Goal: Manage account settings

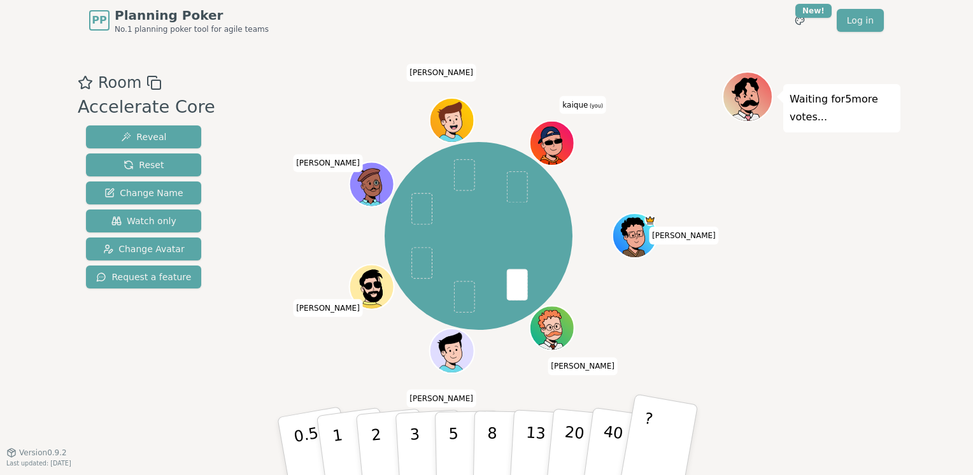
click at [654, 414] on button "?" at bounding box center [659, 445] width 80 height 105
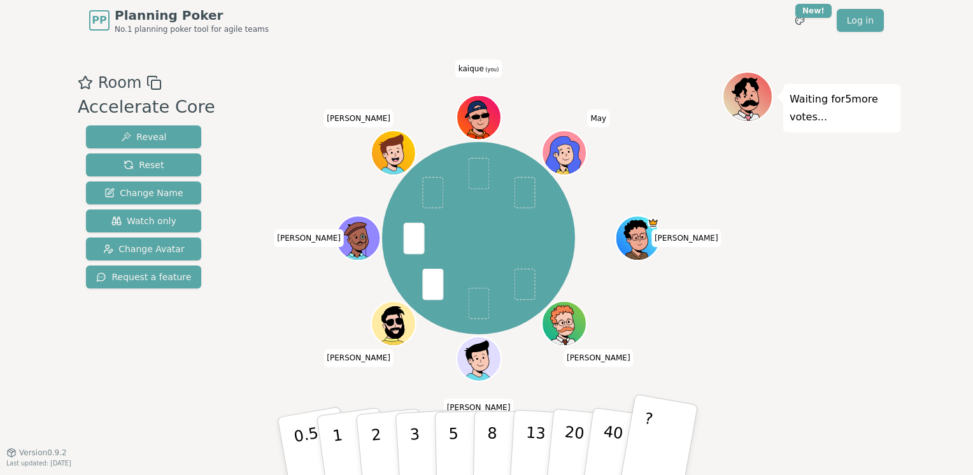
click at [654, 414] on button "?" at bounding box center [659, 445] width 80 height 105
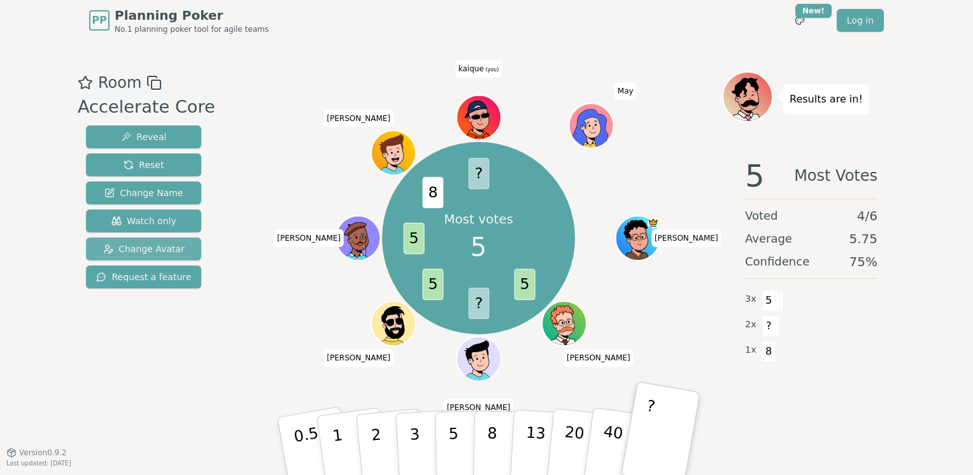
click at [146, 248] on span "Change Avatar" at bounding box center [143, 249] width 81 height 13
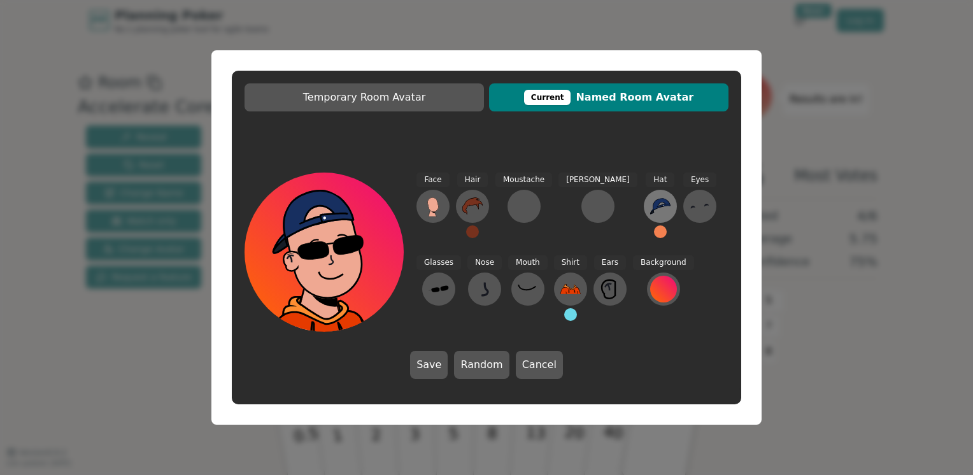
click at [650, 204] on icon at bounding box center [660, 206] width 20 height 16
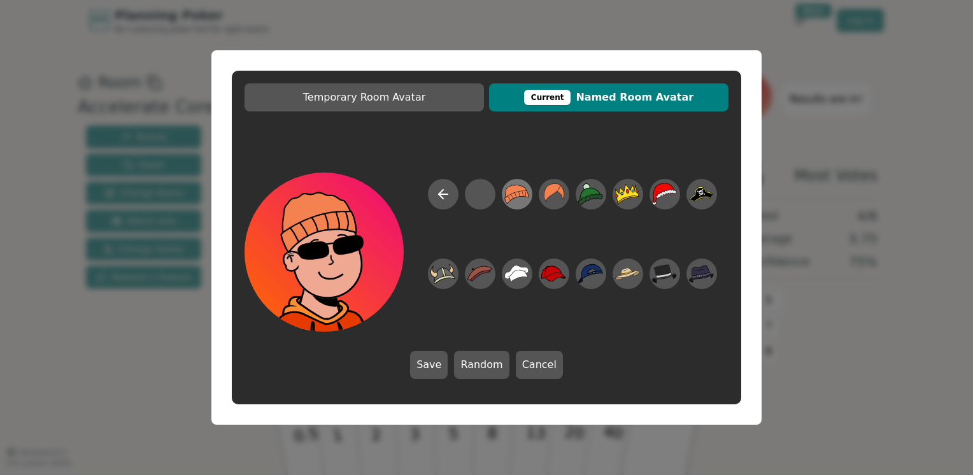
click at [523, 198] on icon at bounding box center [516, 194] width 25 height 29
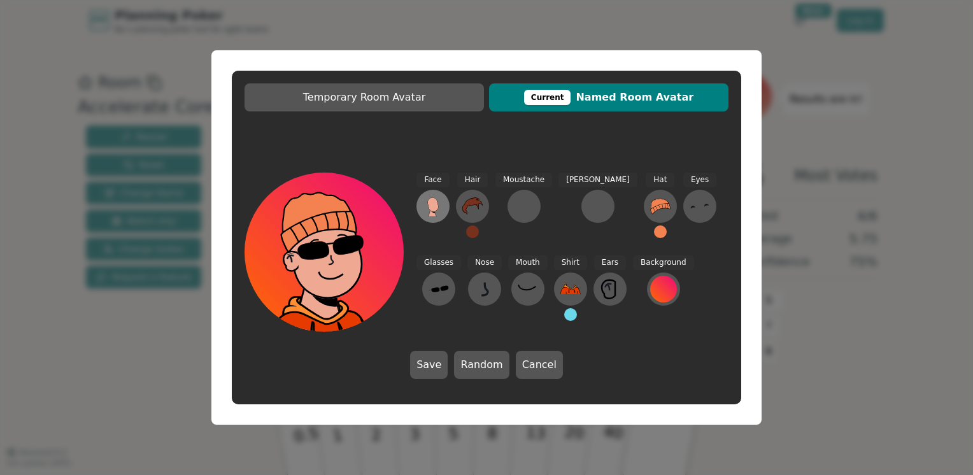
click at [433, 205] on icon at bounding box center [432, 204] width 11 height 14
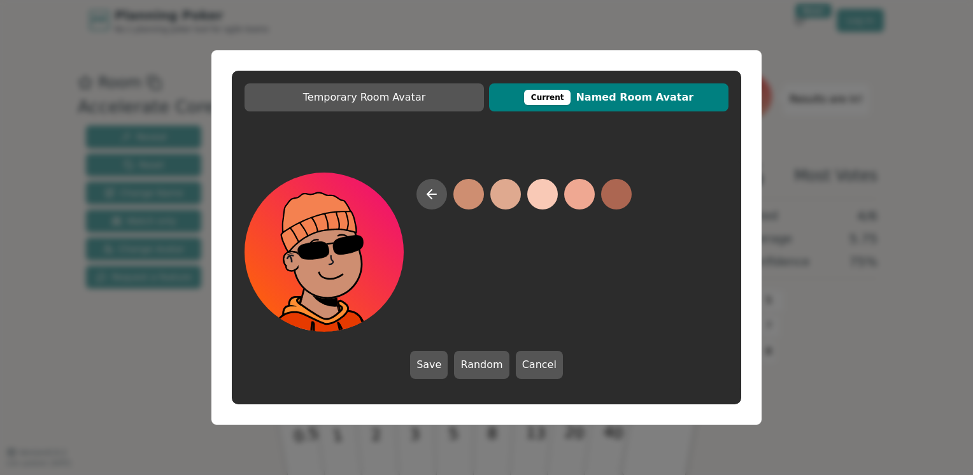
click at [479, 198] on button at bounding box center [468, 194] width 31 height 31
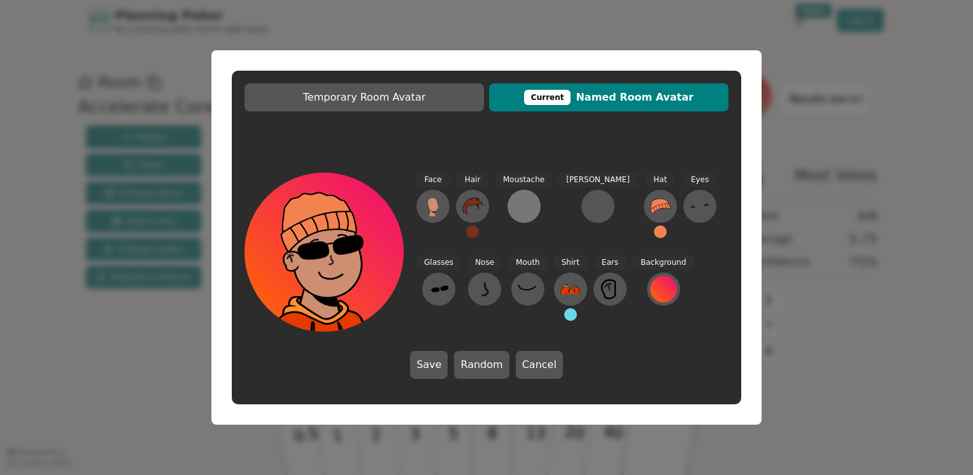
click at [530, 213] on div at bounding box center [524, 206] width 20 height 20
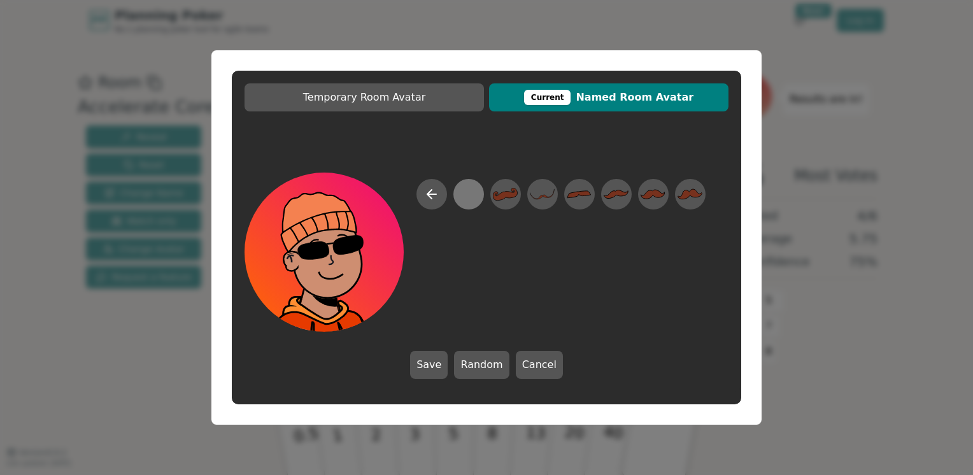
click at [477, 191] on div at bounding box center [468, 194] width 25 height 29
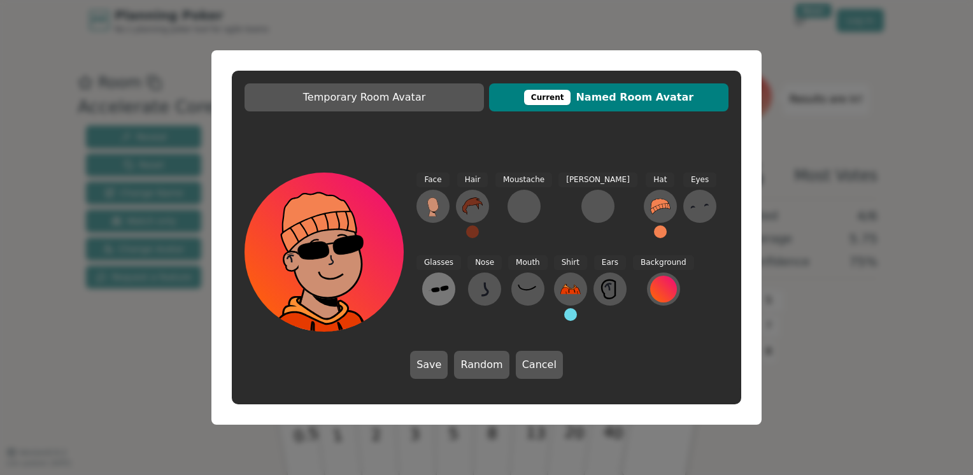
click at [455, 272] on button at bounding box center [438, 288] width 33 height 33
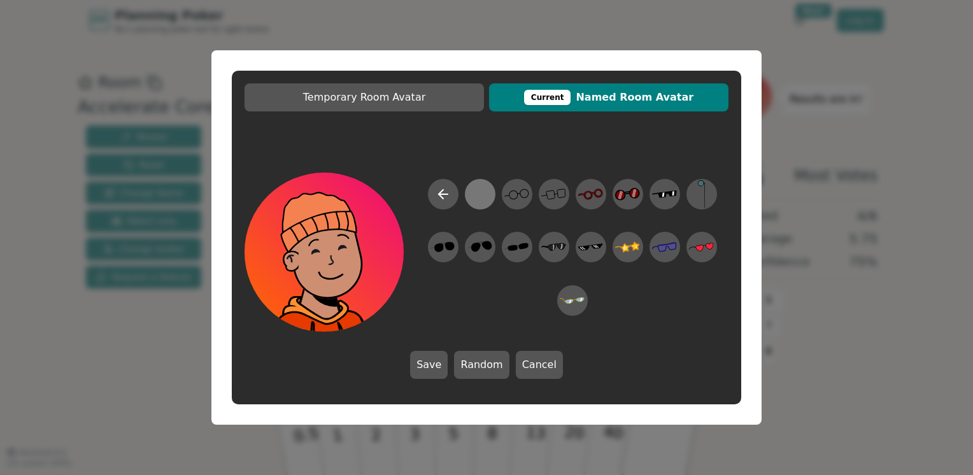
click at [483, 195] on div at bounding box center [479, 194] width 25 height 29
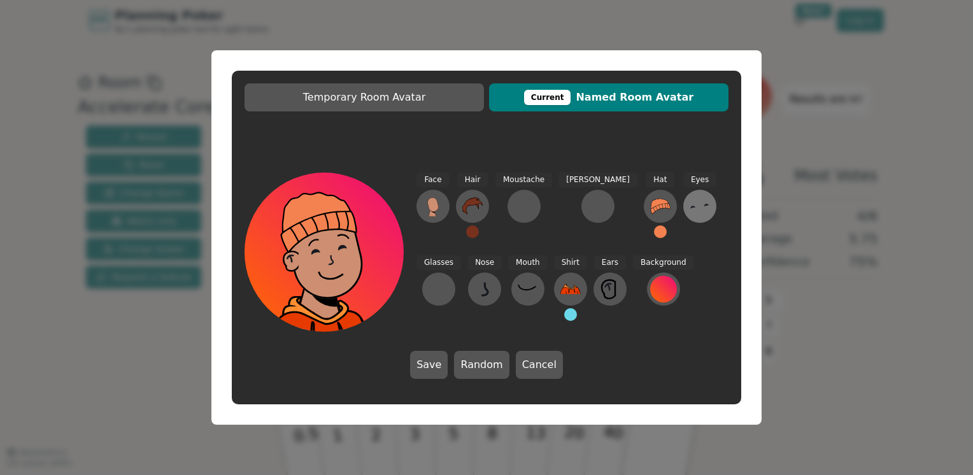
click at [689, 209] on icon at bounding box center [699, 206] width 20 height 20
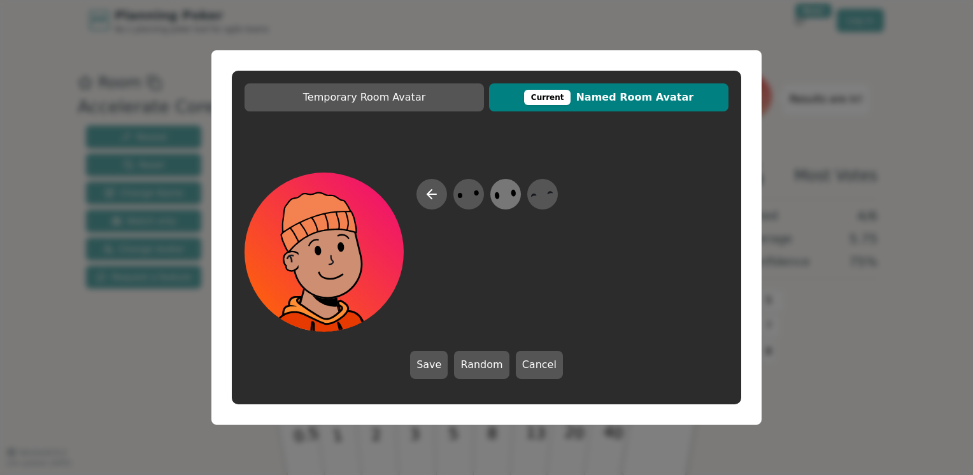
click at [497, 190] on icon at bounding box center [505, 194] width 25 height 29
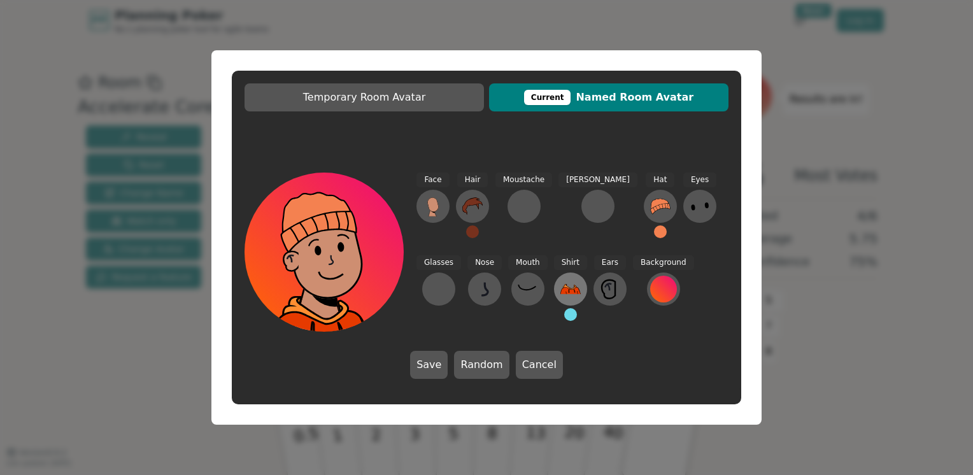
click at [560, 282] on icon at bounding box center [570, 289] width 20 height 20
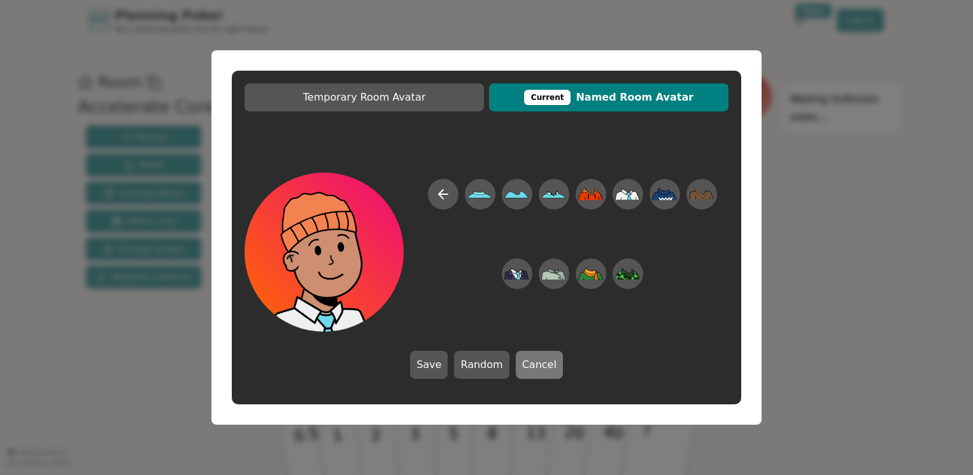
click at [519, 365] on button "Cancel" at bounding box center [539, 365] width 47 height 28
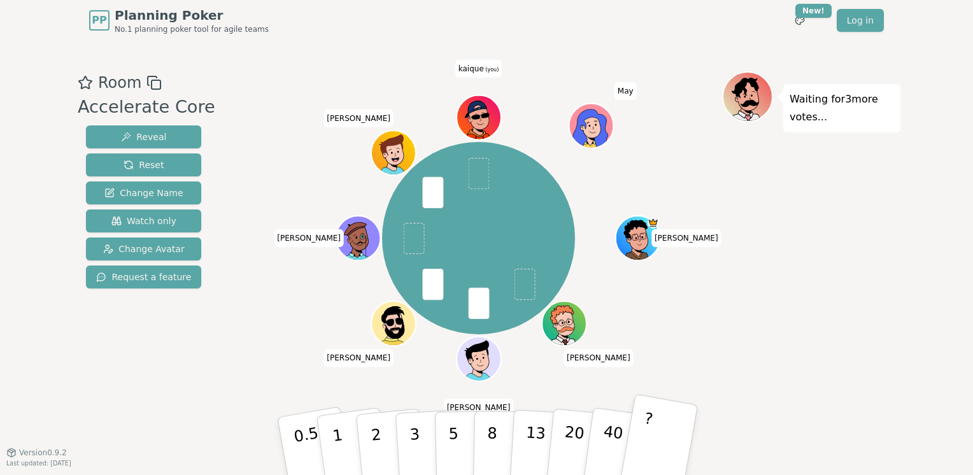
click at [644, 447] on p "?" at bounding box center [644, 443] width 20 height 69
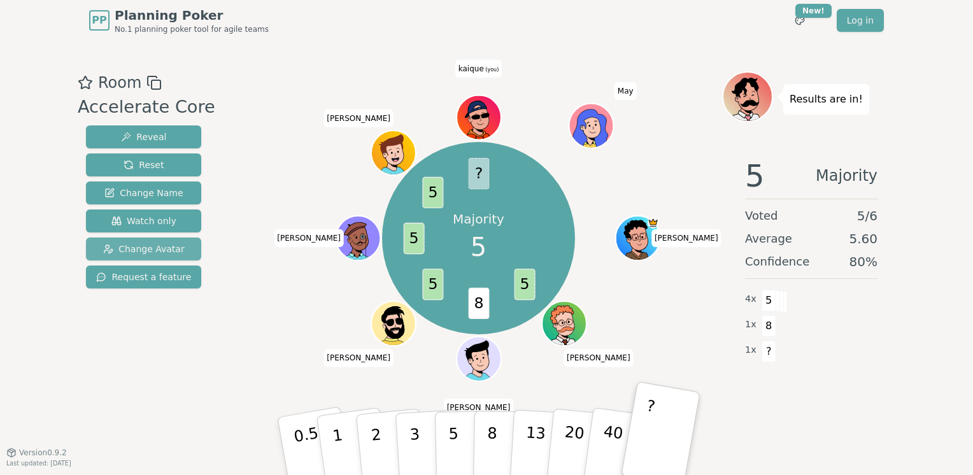
click at [134, 245] on span "Change Avatar" at bounding box center [143, 249] width 81 height 13
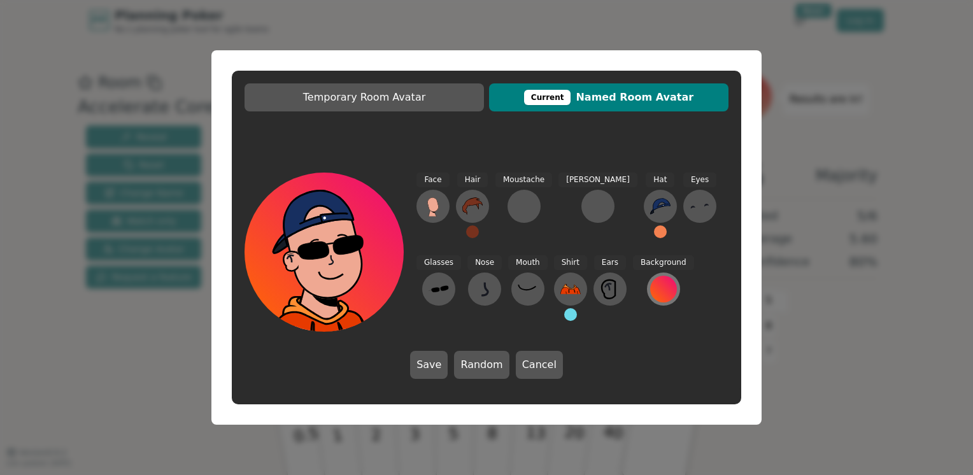
click at [650, 292] on div at bounding box center [663, 289] width 27 height 27
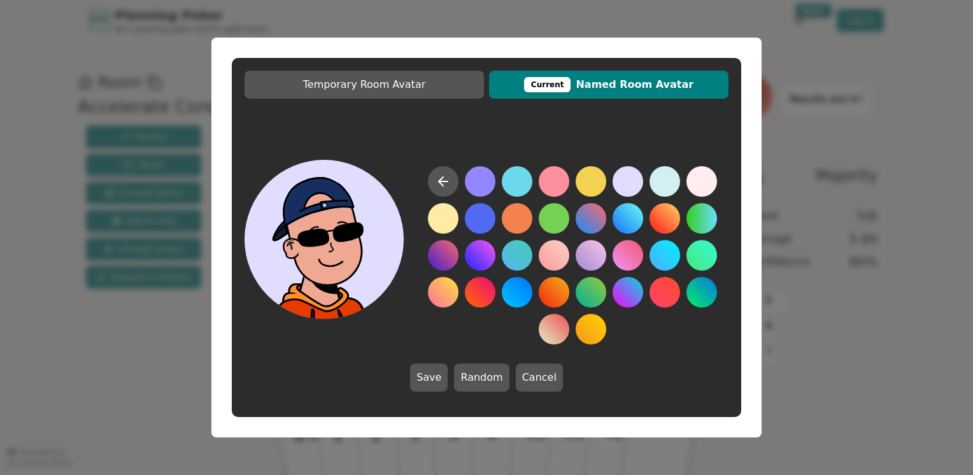
click at [621, 180] on button at bounding box center [627, 181] width 31 height 31
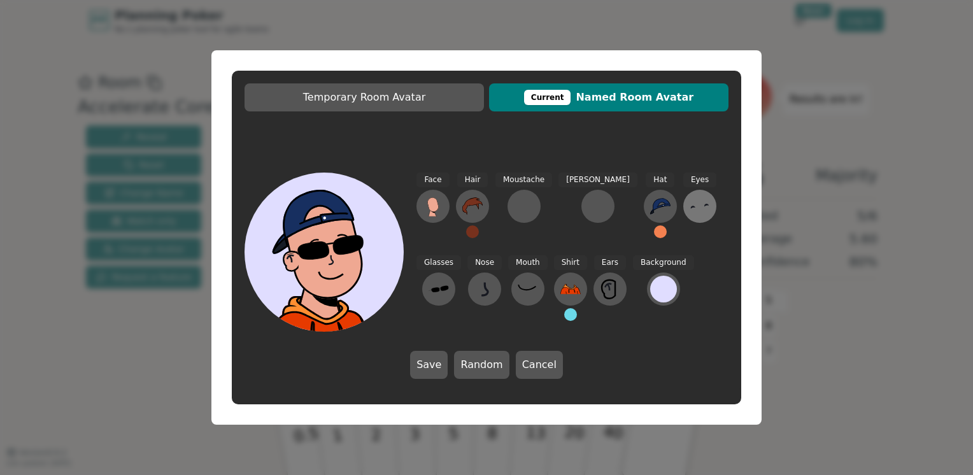
click at [689, 216] on icon at bounding box center [699, 206] width 20 height 20
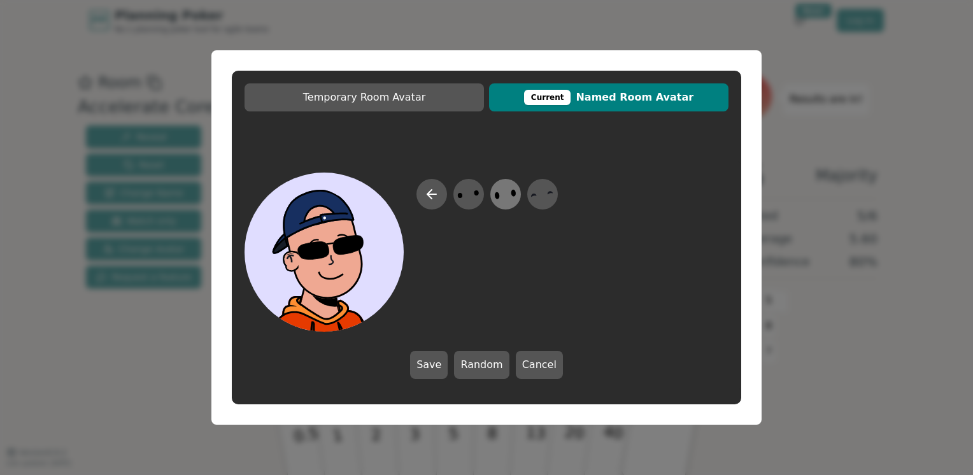
click at [501, 190] on icon at bounding box center [505, 194] width 25 height 29
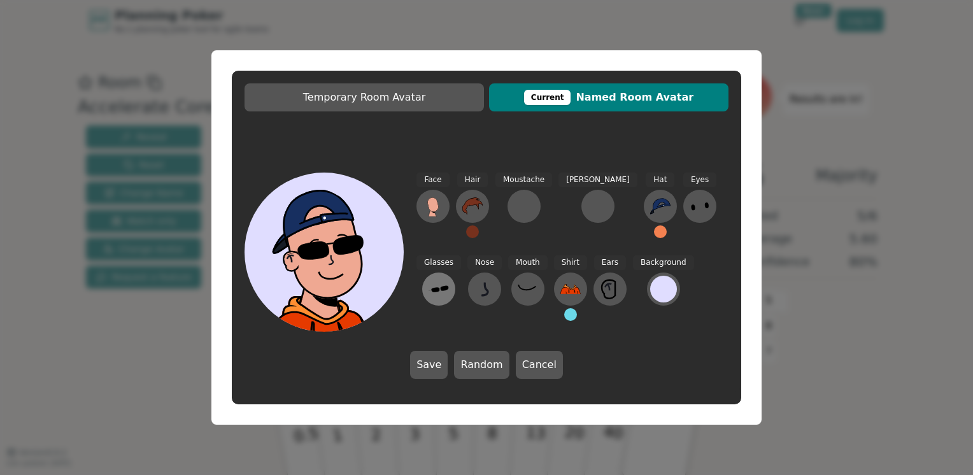
click at [449, 279] on icon at bounding box center [438, 289] width 20 height 20
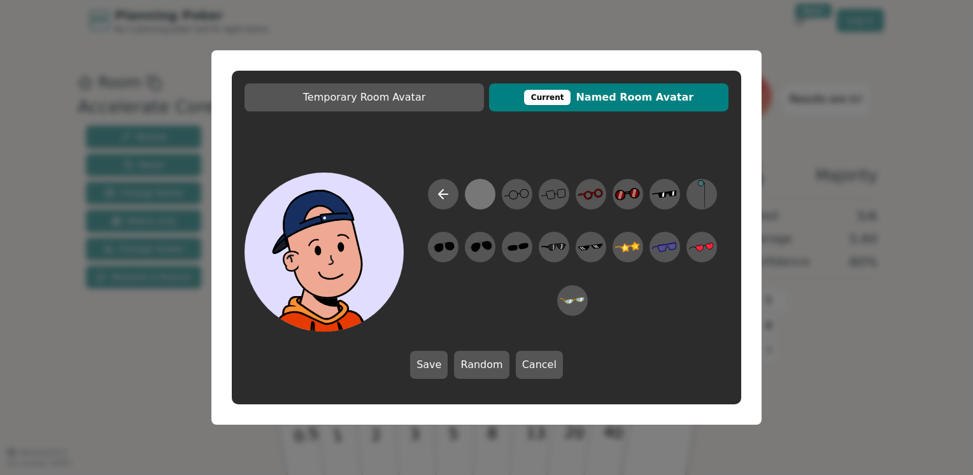
click at [478, 182] on div at bounding box center [479, 194] width 25 height 29
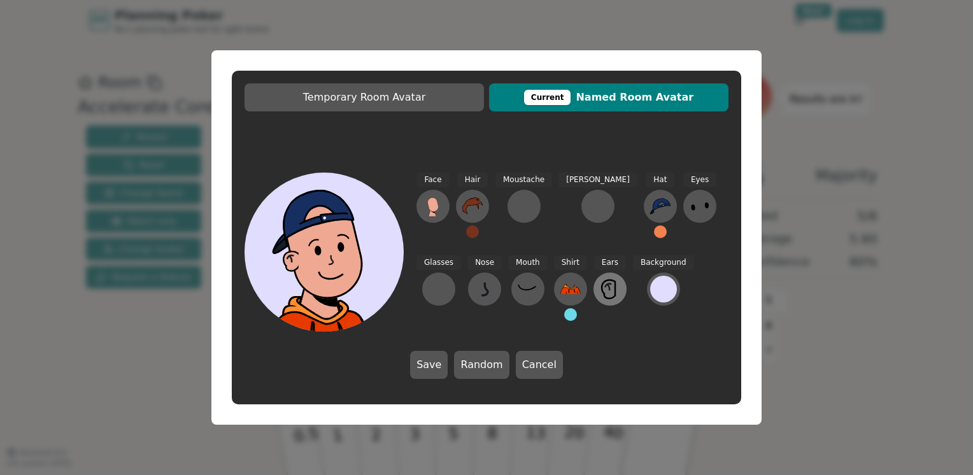
click at [600, 297] on icon at bounding box center [610, 289] width 20 height 20
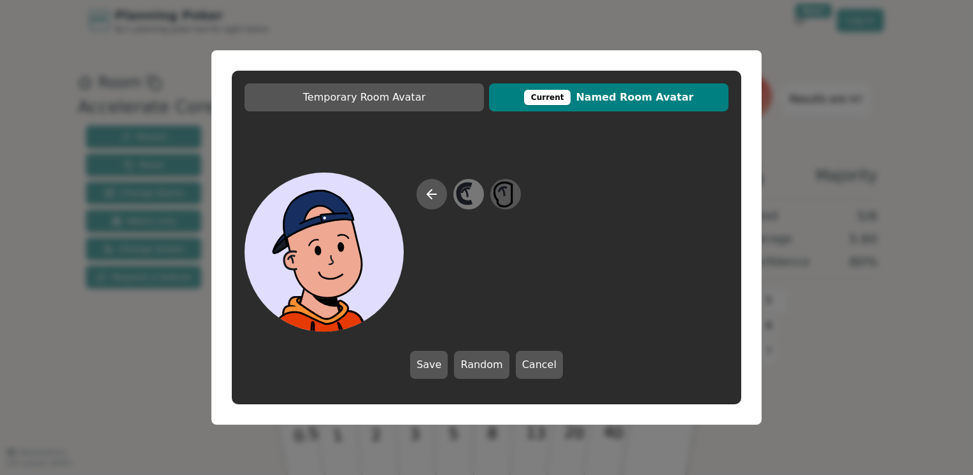
click at [469, 195] on icon at bounding box center [468, 194] width 25 height 29
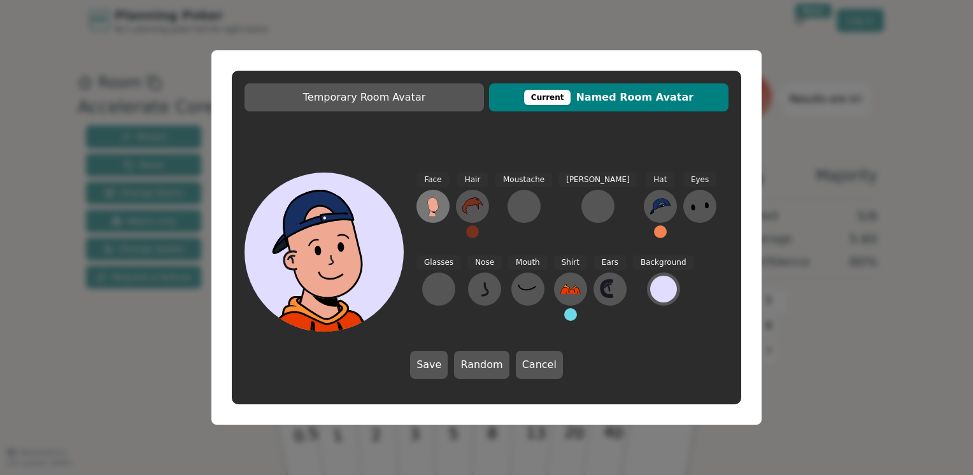
click at [443, 204] on icon at bounding box center [433, 206] width 20 height 20
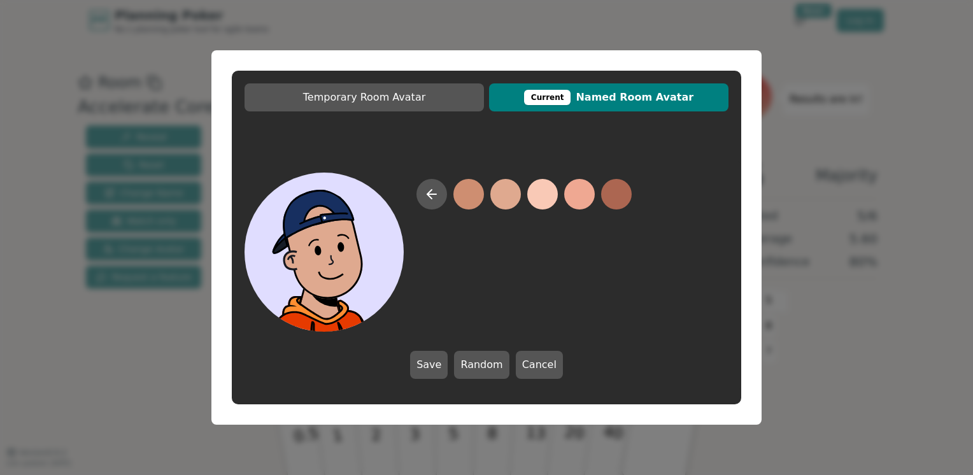
click at [505, 195] on button at bounding box center [505, 194] width 31 height 31
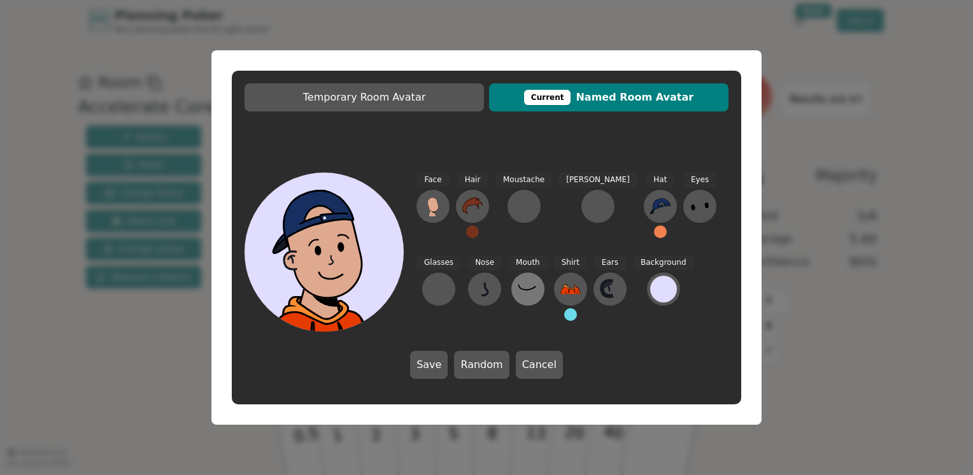
click at [518, 294] on icon at bounding box center [528, 289] width 20 height 20
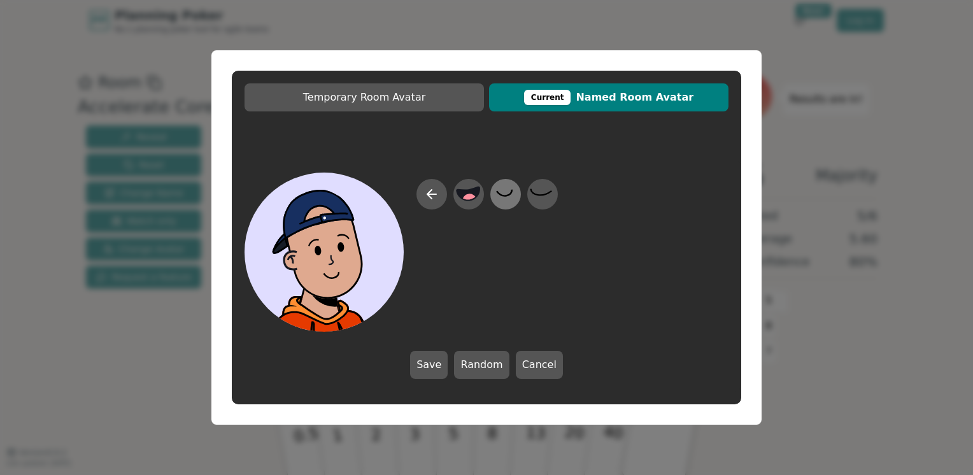
click at [516, 195] on icon at bounding box center [505, 194] width 25 height 29
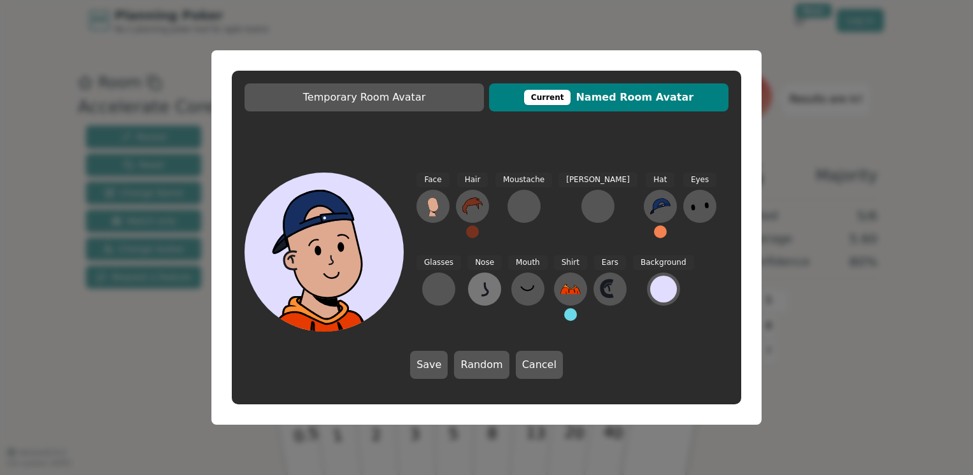
click at [474, 282] on icon at bounding box center [484, 289] width 20 height 20
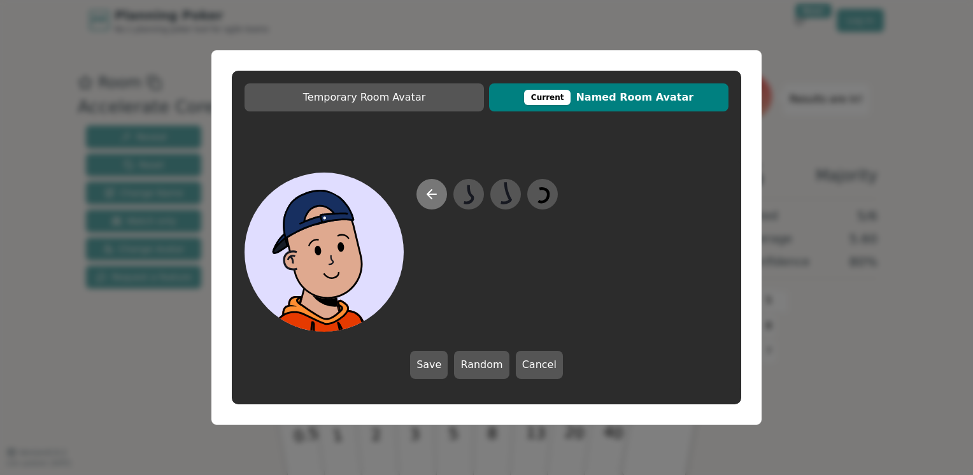
click at [439, 205] on button at bounding box center [431, 194] width 31 height 31
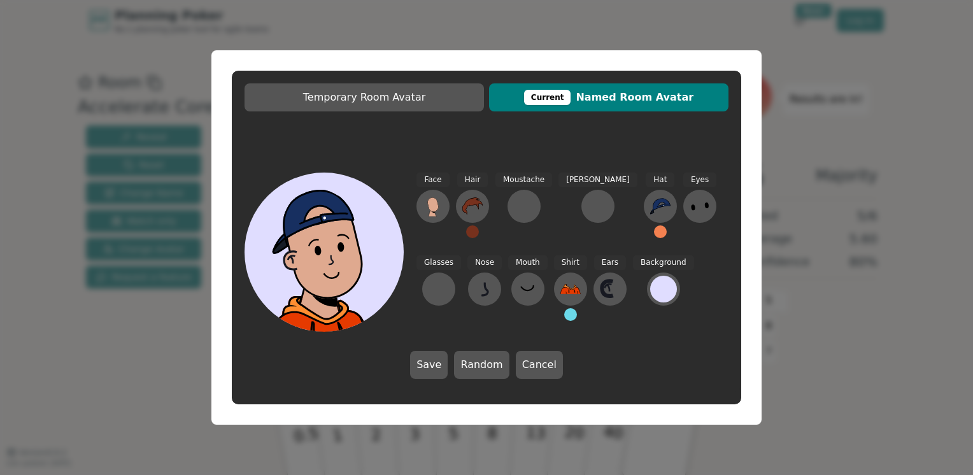
click at [654, 233] on button at bounding box center [660, 231] width 13 height 13
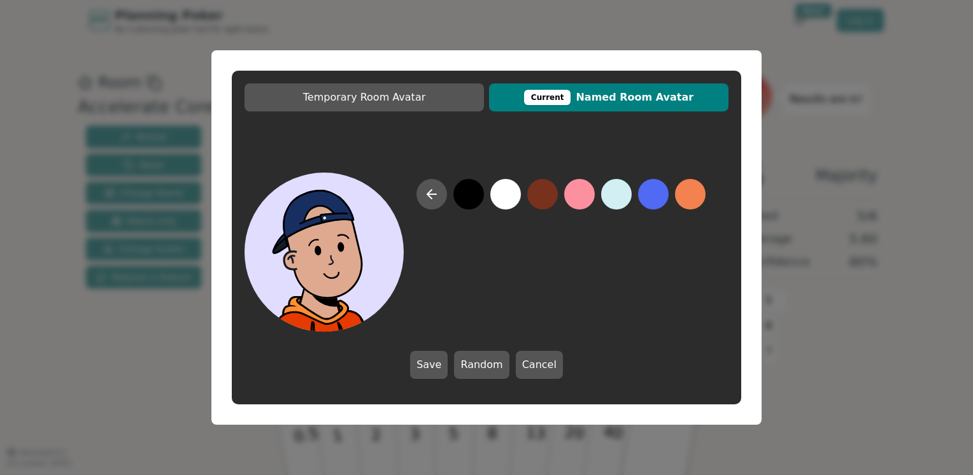
click at [470, 197] on button at bounding box center [468, 194] width 31 height 31
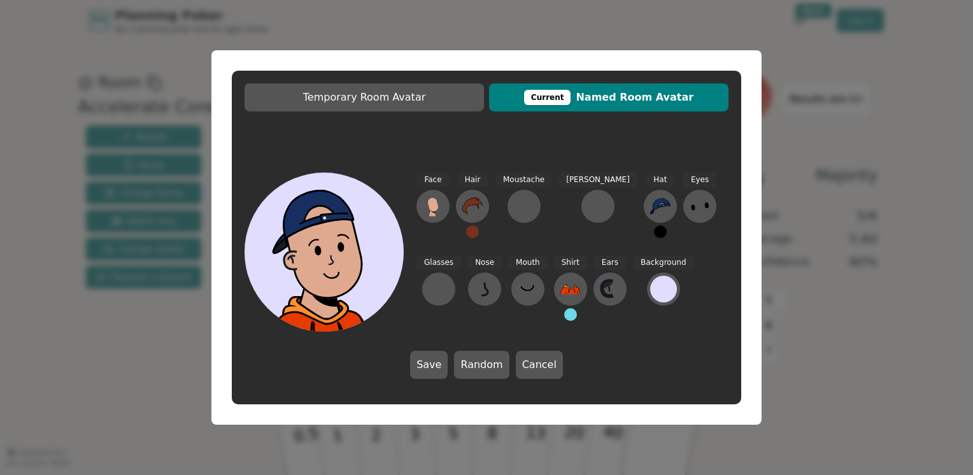
click at [644, 225] on div "Hat" at bounding box center [660, 211] width 33 height 76
click at [654, 229] on button at bounding box center [660, 231] width 13 height 13
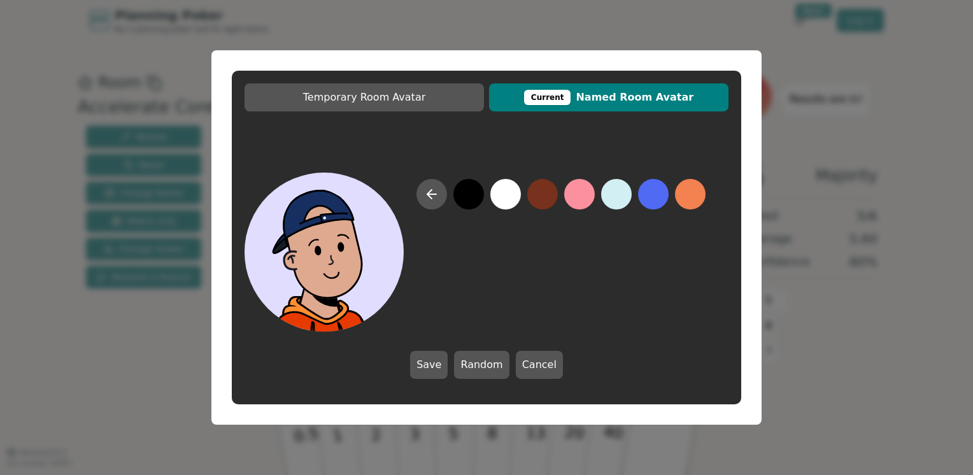
click at [618, 182] on button at bounding box center [616, 194] width 31 height 31
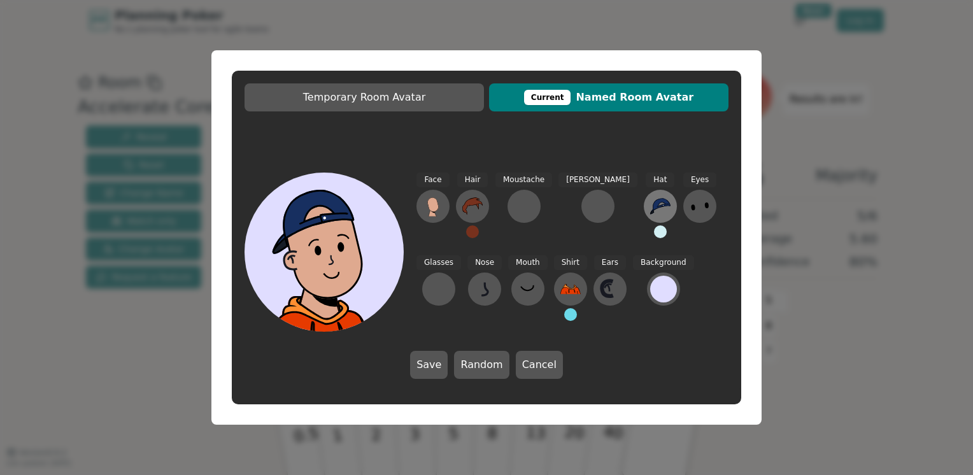
click at [650, 209] on icon at bounding box center [660, 206] width 20 height 20
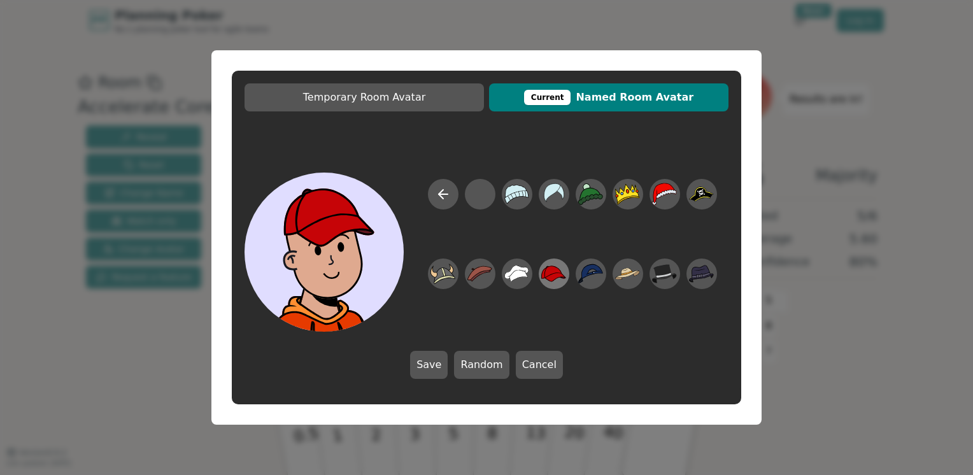
click at [555, 269] on icon at bounding box center [553, 273] width 25 height 16
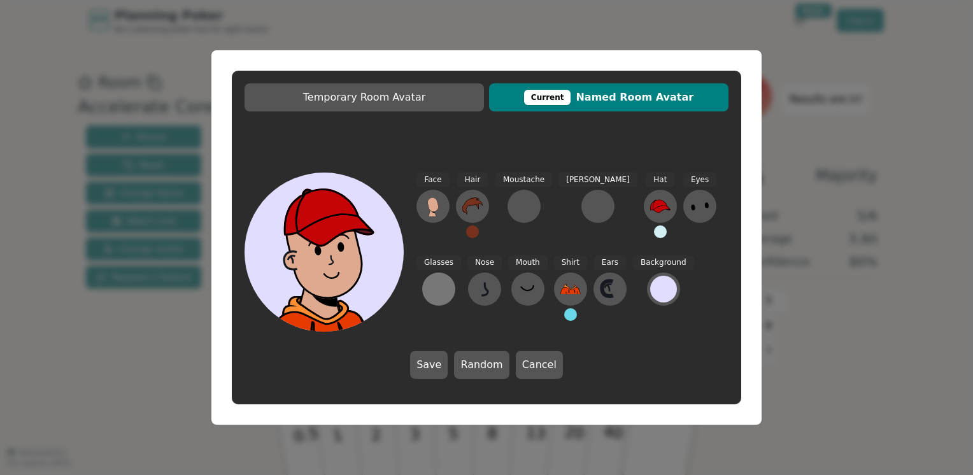
click at [455, 272] on button at bounding box center [438, 288] width 33 height 33
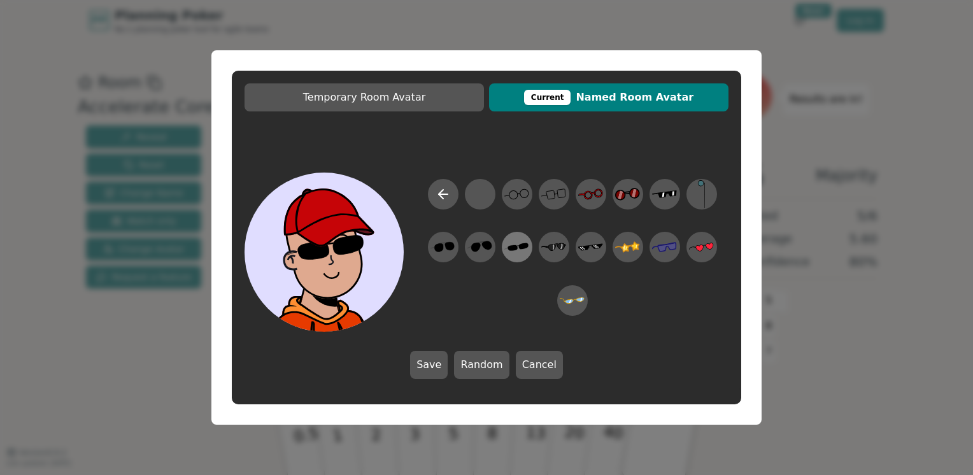
click at [512, 260] on icon at bounding box center [516, 247] width 25 height 29
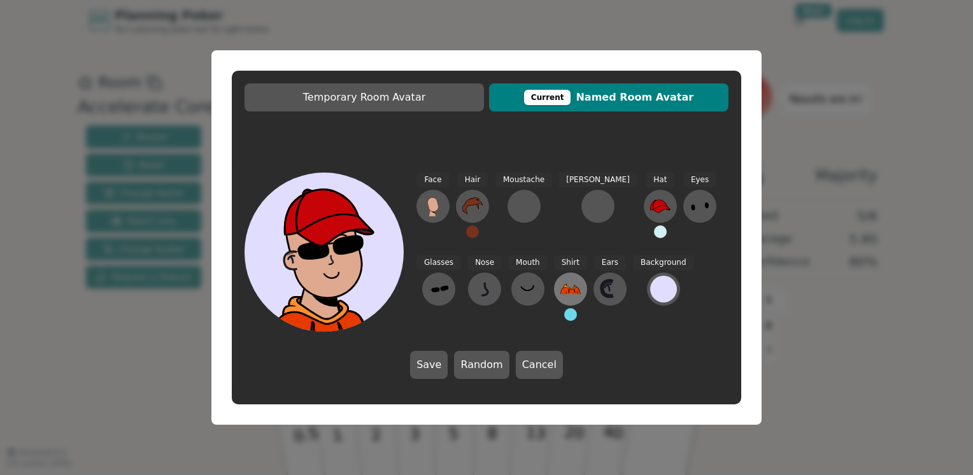
click at [554, 303] on button at bounding box center [570, 288] width 33 height 33
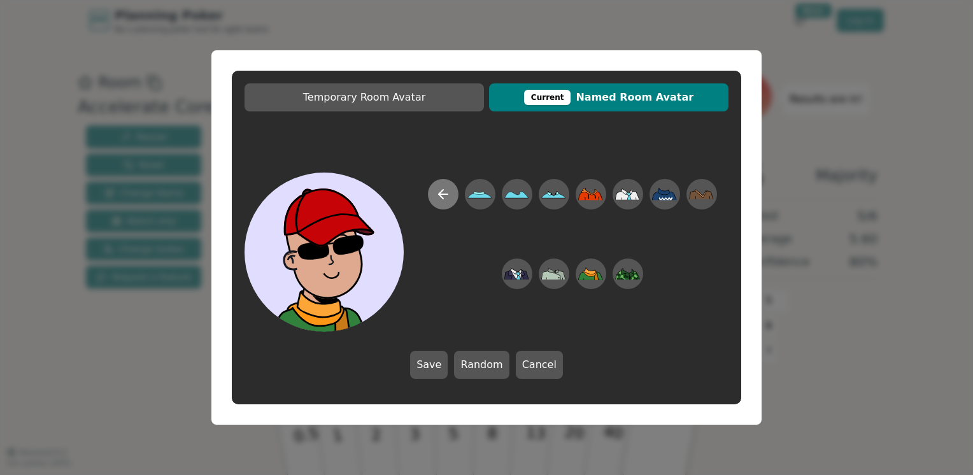
click at [447, 197] on icon at bounding box center [442, 194] width 15 height 15
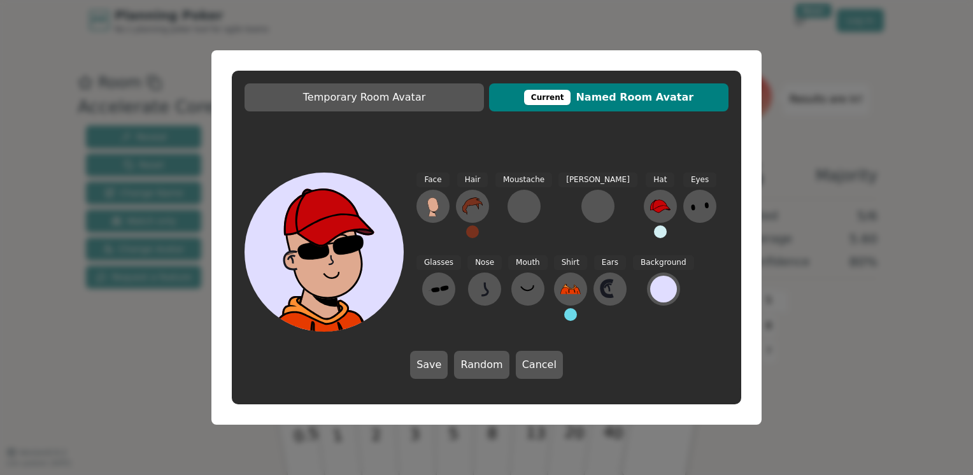
click at [564, 309] on button at bounding box center [570, 314] width 13 height 13
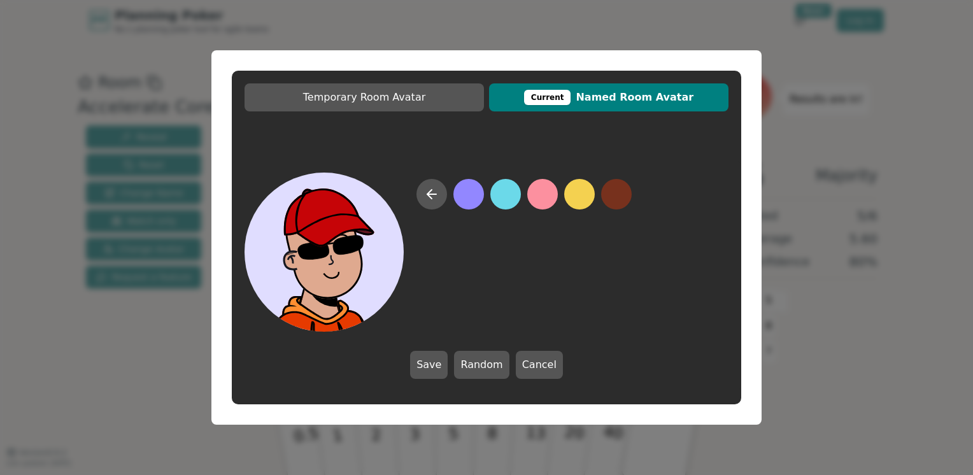
click at [460, 199] on button at bounding box center [468, 194] width 31 height 31
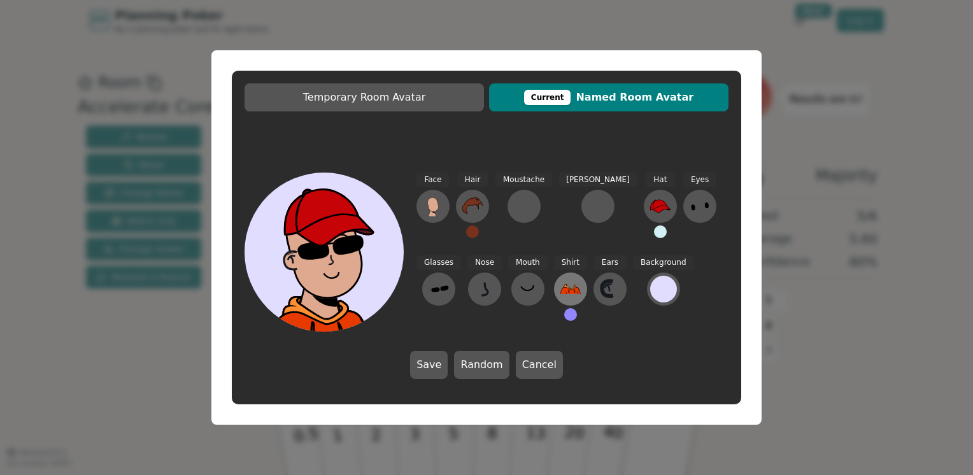
click at [560, 281] on icon at bounding box center [570, 289] width 20 height 20
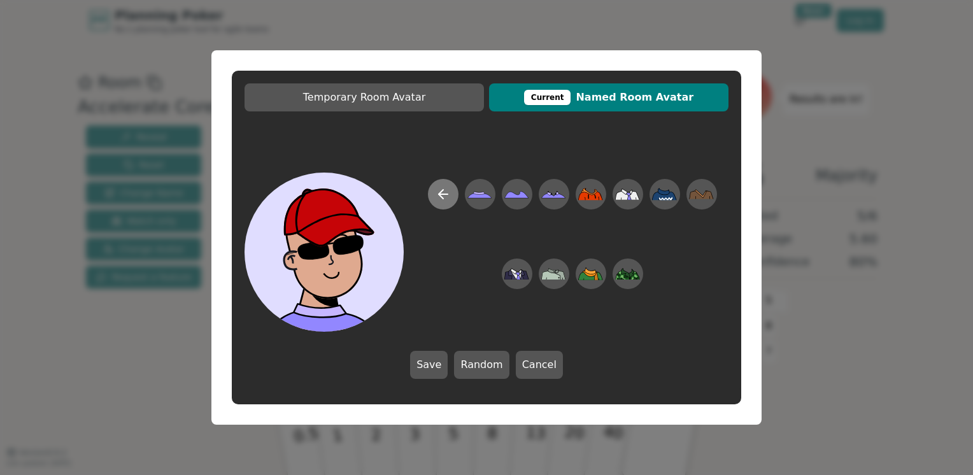
click at [456, 198] on button at bounding box center [443, 194] width 31 height 31
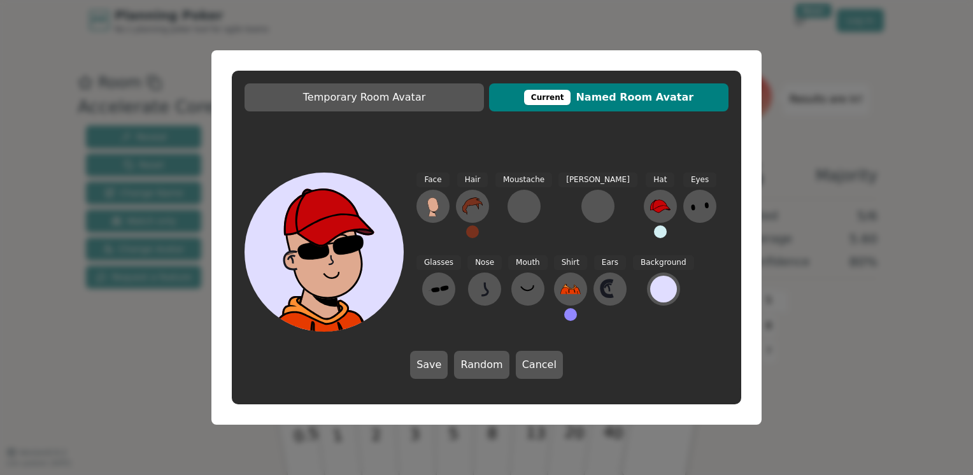
click at [554, 307] on div "Shirt" at bounding box center [570, 293] width 33 height 76
click at [564, 309] on button at bounding box center [570, 314] width 13 height 13
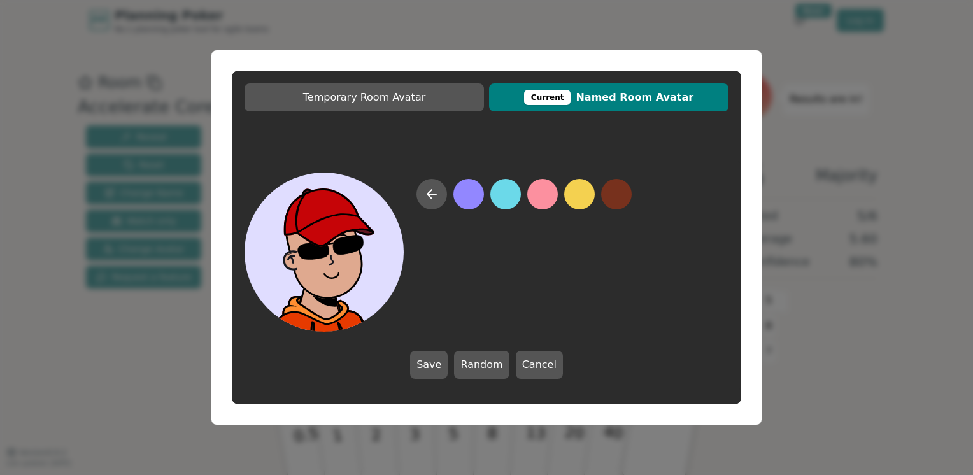
click at [606, 188] on button at bounding box center [616, 194] width 31 height 31
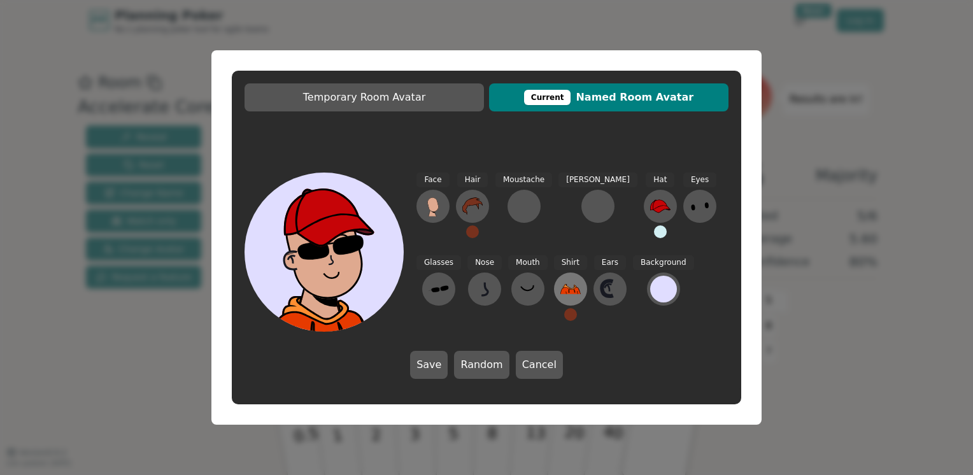
click at [560, 290] on icon at bounding box center [570, 289] width 20 height 10
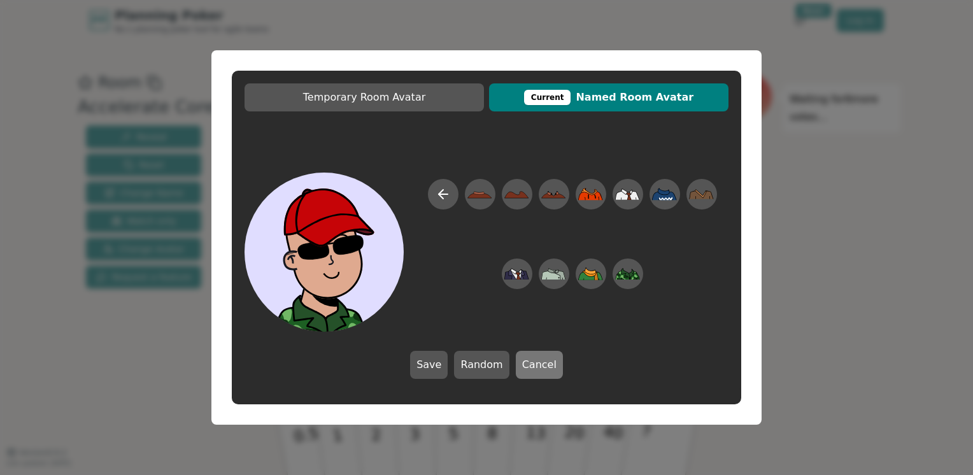
click at [521, 363] on button "Cancel" at bounding box center [539, 365] width 47 height 28
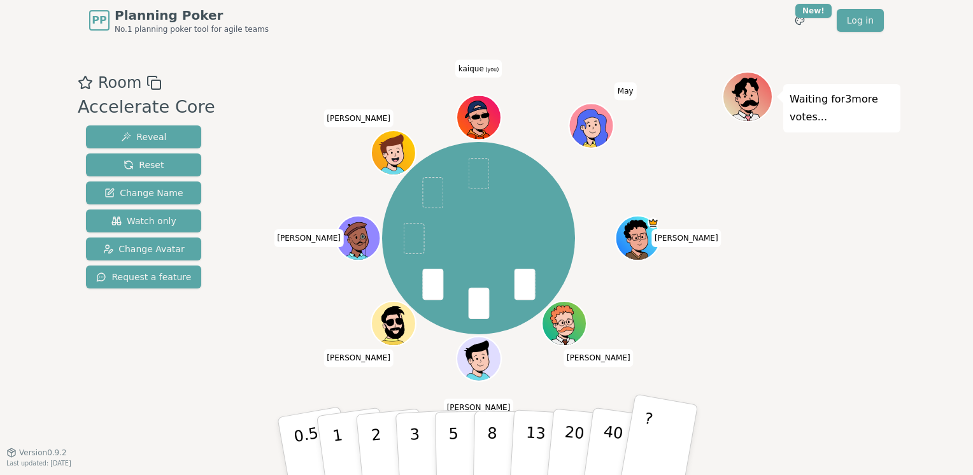
click at [669, 441] on button "?" at bounding box center [659, 445] width 80 height 105
click at [654, 447] on button "?" at bounding box center [659, 445] width 80 height 105
click at [666, 441] on button "?" at bounding box center [659, 445] width 80 height 105
click at [638, 432] on button "?" at bounding box center [659, 445] width 80 height 105
